Goal: Transaction & Acquisition: Purchase product/service

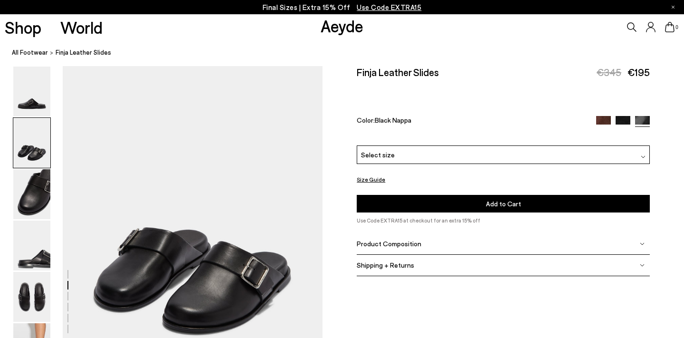
scroll to position [471, 0]
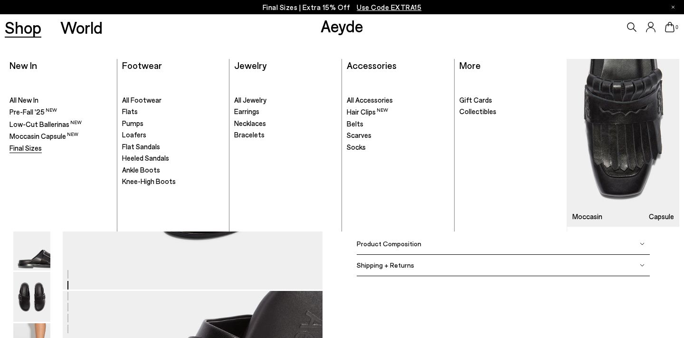
click at [23, 149] on span "Final Sizes" at bounding box center [25, 147] width 32 height 9
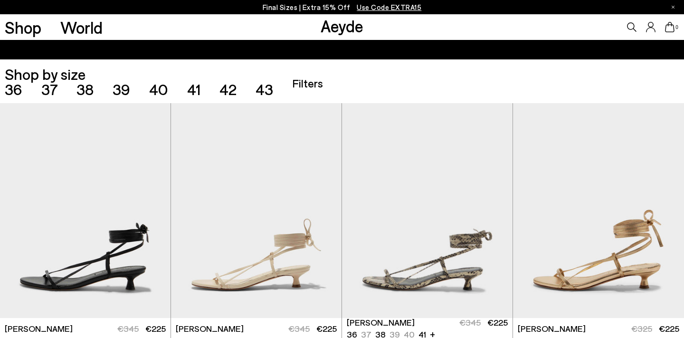
scroll to position [188, 0]
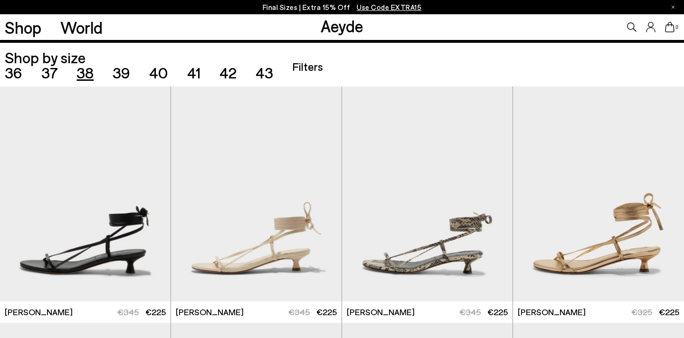
click at [81, 74] on span "38" at bounding box center [84, 72] width 17 height 18
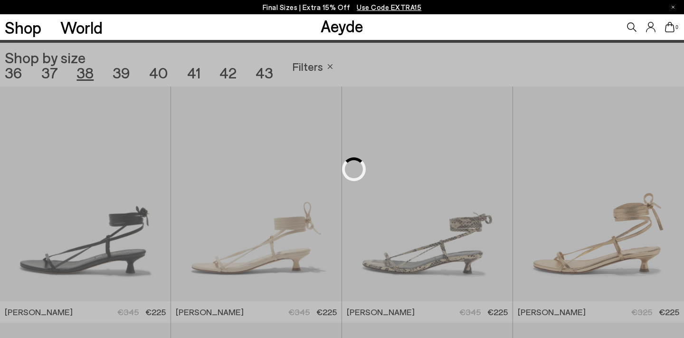
scroll to position [190, 0]
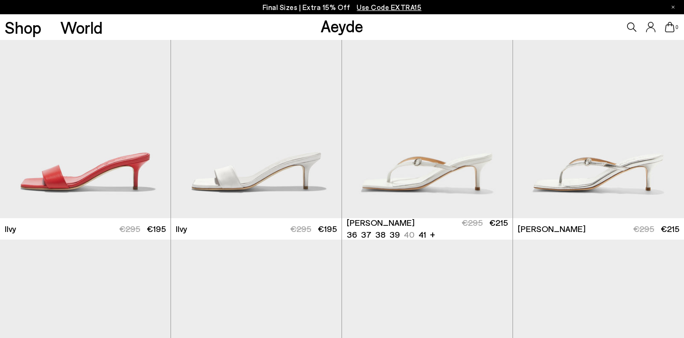
scroll to position [979, 0]
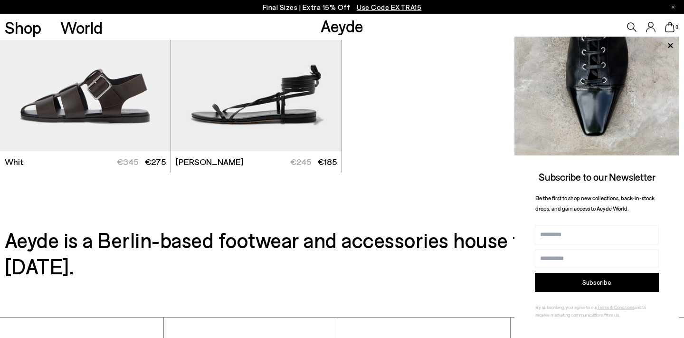
scroll to position [3400, 0]
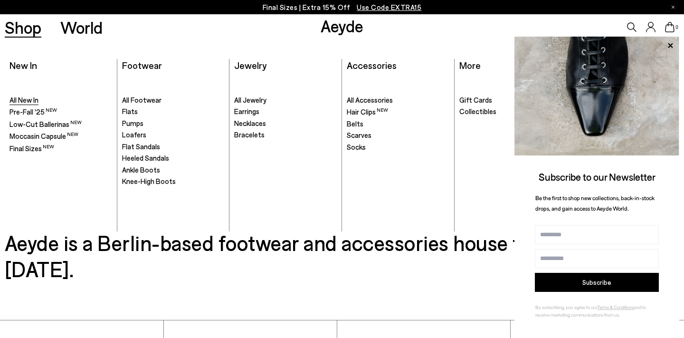
click at [23, 97] on span "All New In" at bounding box center [23, 99] width 29 height 9
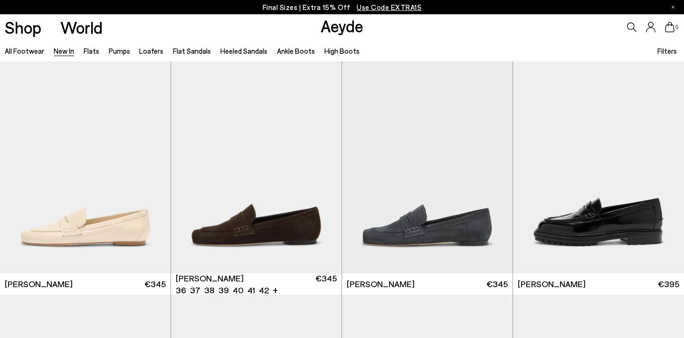
scroll to position [476, 0]
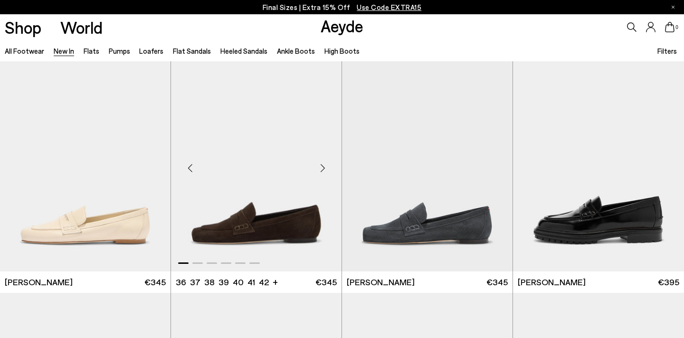
click at [322, 162] on div "Next slide" at bounding box center [322, 168] width 28 height 28
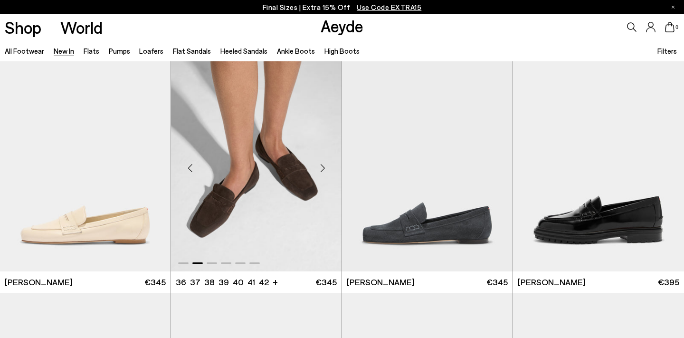
click at [322, 162] on div "Next slide" at bounding box center [322, 168] width 28 height 28
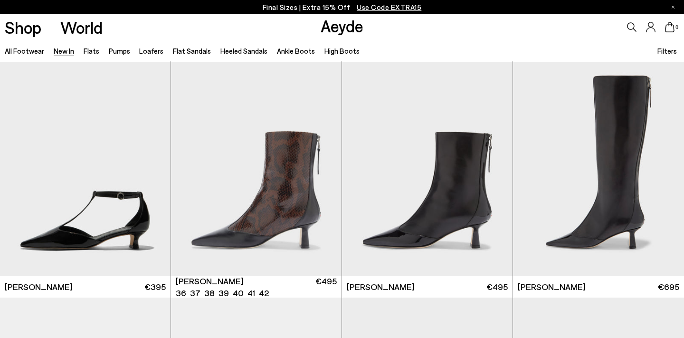
scroll to position [2198, 0]
